Goal: Task Accomplishment & Management: Use online tool/utility

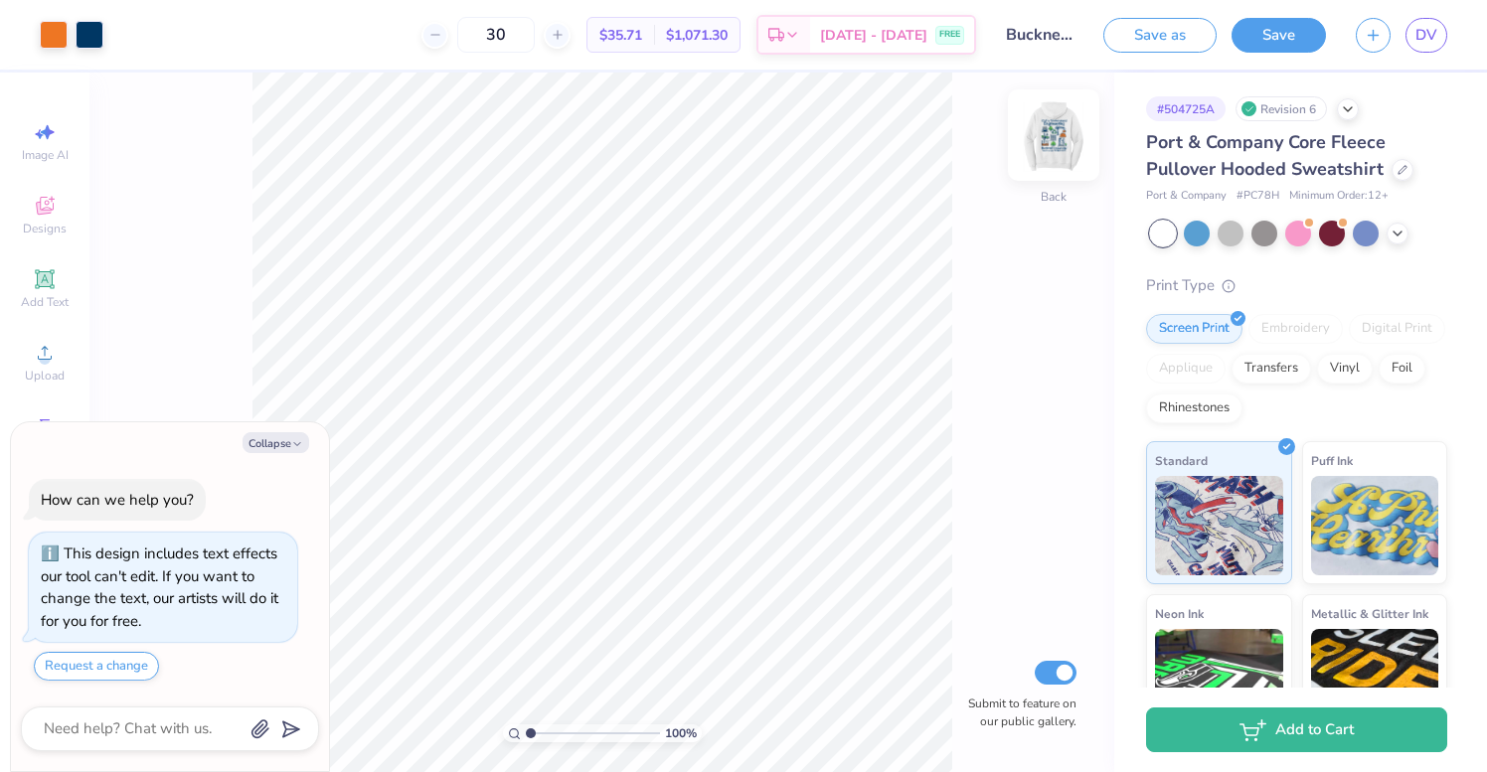
click at [1065, 132] on img at bounding box center [1054, 135] width 80 height 80
click at [275, 443] on button "Collapse" at bounding box center [276, 442] width 67 height 21
type textarea "x"
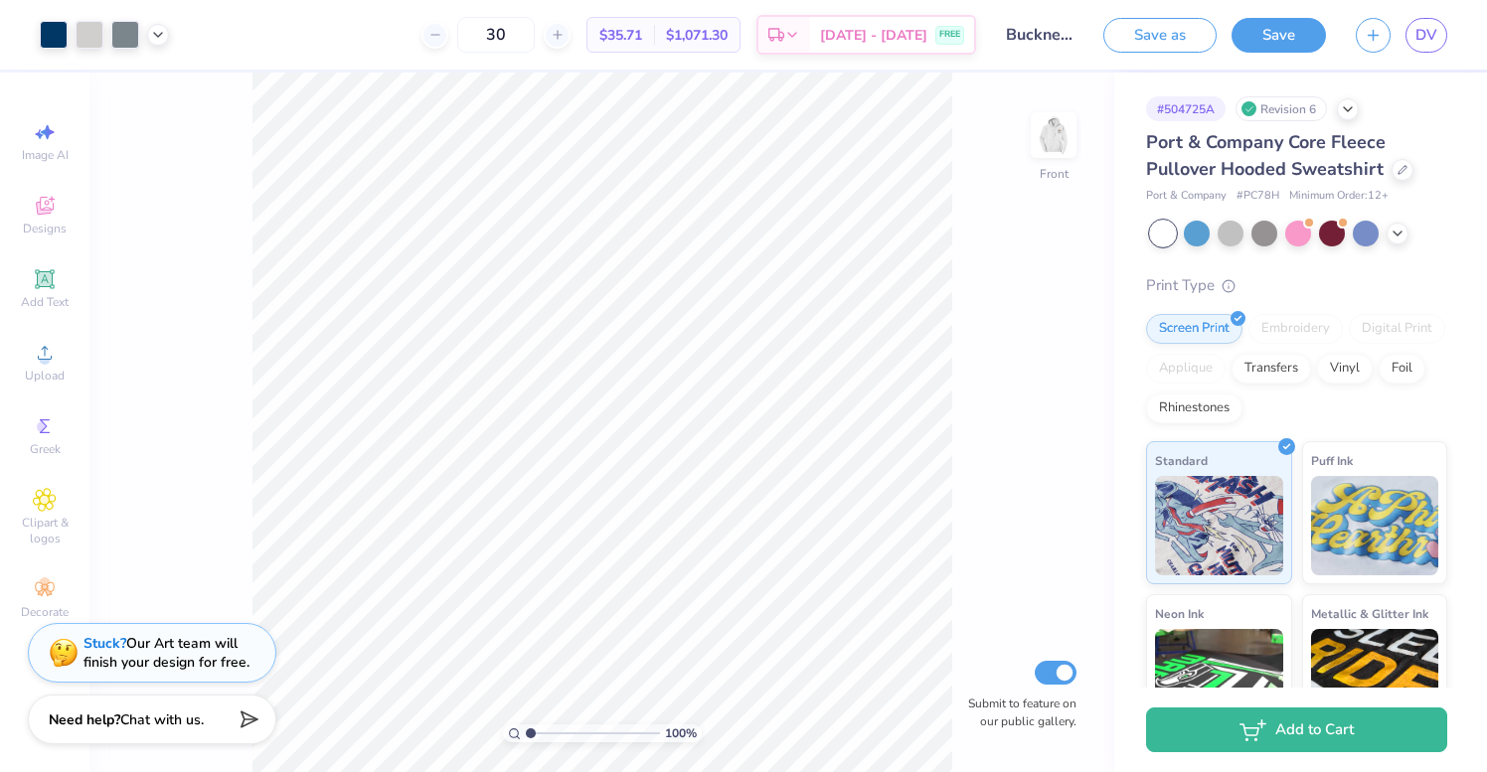
click at [364, 2] on div "30 $35.71 Per Item $1,071.30 Total Est. Delivery [DATE] - [DATE] FREE" at bounding box center [580, 35] width 792 height 70
click at [1051, 144] on img at bounding box center [1054, 135] width 80 height 80
drag, startPoint x: 531, startPoint y: 733, endPoint x: 550, endPoint y: 733, distance: 18.9
click at [550, 733] on input "range" at bounding box center [593, 734] width 134 height 18
drag, startPoint x: 549, startPoint y: 734, endPoint x: 529, endPoint y: 730, distance: 20.3
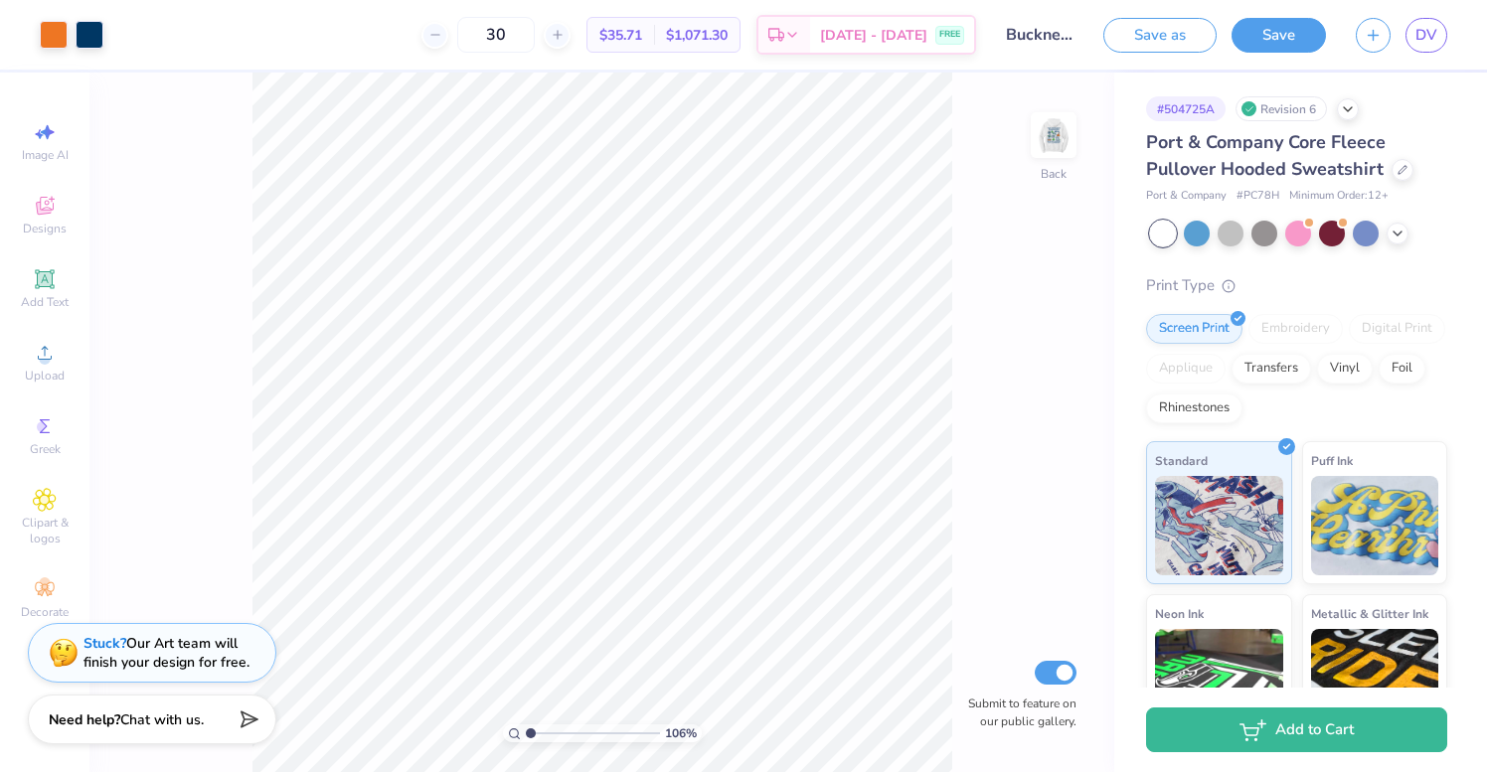
click at [529, 730] on input "range" at bounding box center [593, 734] width 134 height 18
click at [536, 727] on input "range" at bounding box center [593, 734] width 134 height 18
type input "1.15"
click at [532, 725] on input "range" at bounding box center [593, 734] width 134 height 18
click at [1063, 131] on img at bounding box center [1054, 135] width 80 height 80
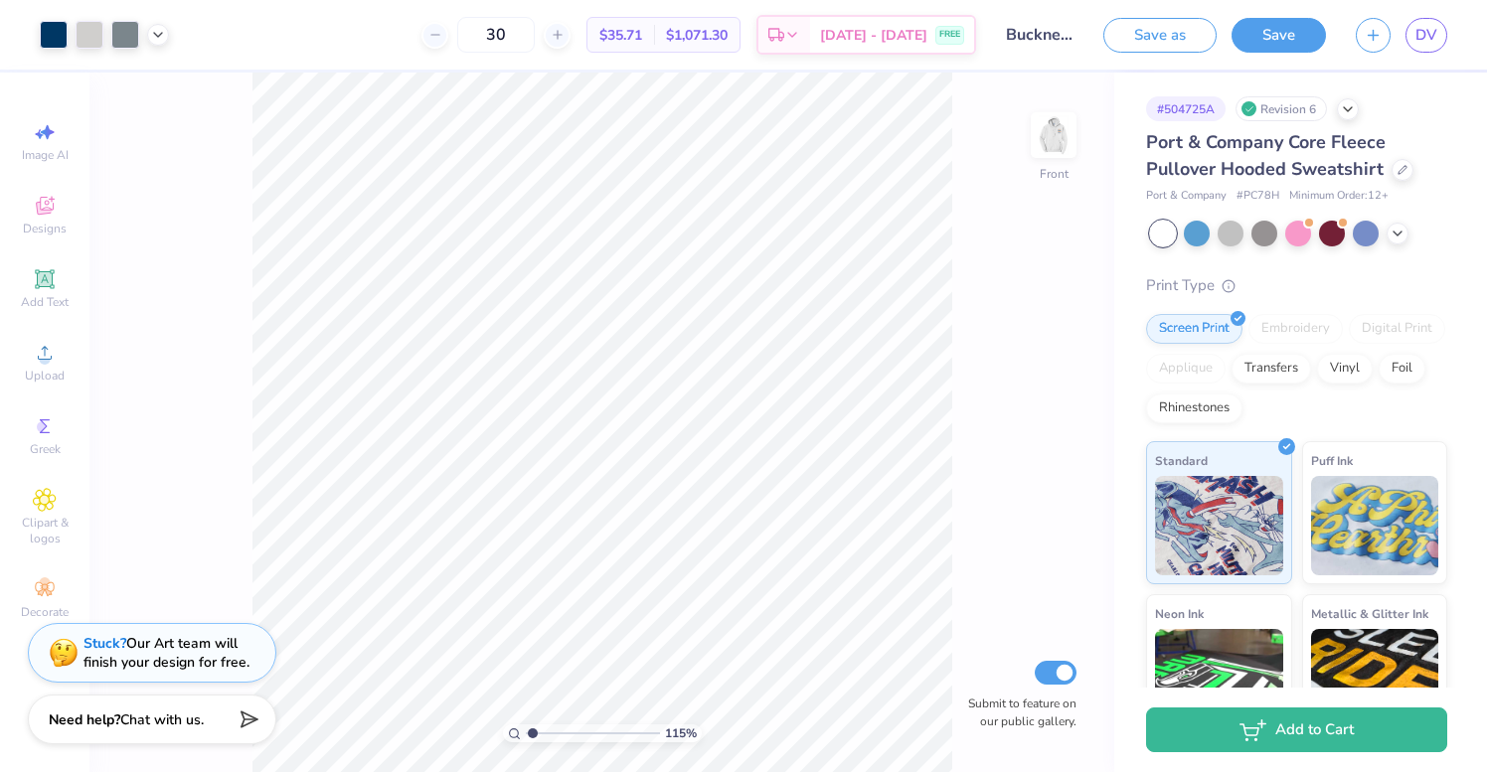
click at [385, 30] on div "30 $35.71 Per Item $1,071.30 Total Est. Delivery [DATE] - [DATE] FREE" at bounding box center [580, 35] width 792 height 70
click at [1053, 143] on img at bounding box center [1054, 135] width 80 height 80
